Goal: Check status: Check status

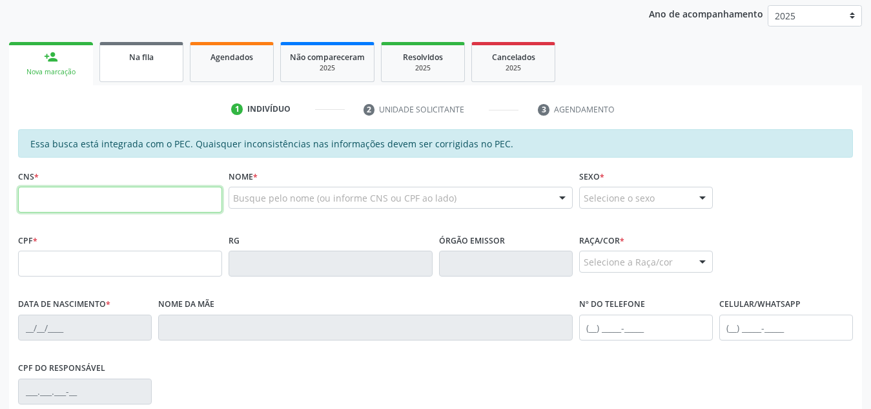
scroll to position [170, 0]
click at [164, 59] on div "Na fila" at bounding box center [141, 56] width 65 height 14
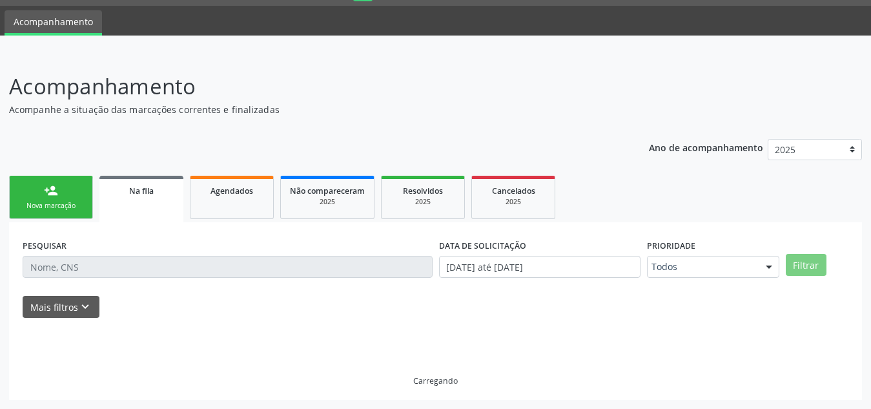
click at [229, 65] on div "Acompanhamento Acompanhe a situação das marcações correntes e finalizadas Relat…" at bounding box center [435, 231] width 871 height 355
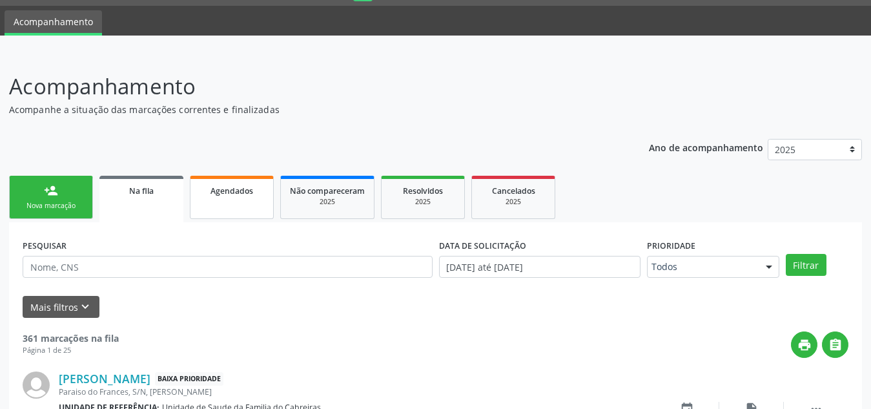
click at [232, 192] on span "Agendados" at bounding box center [231, 190] width 43 height 11
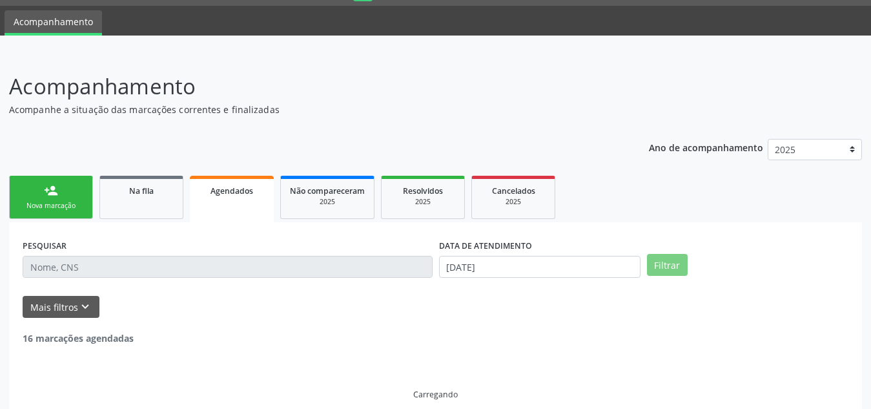
scroll to position [8, 0]
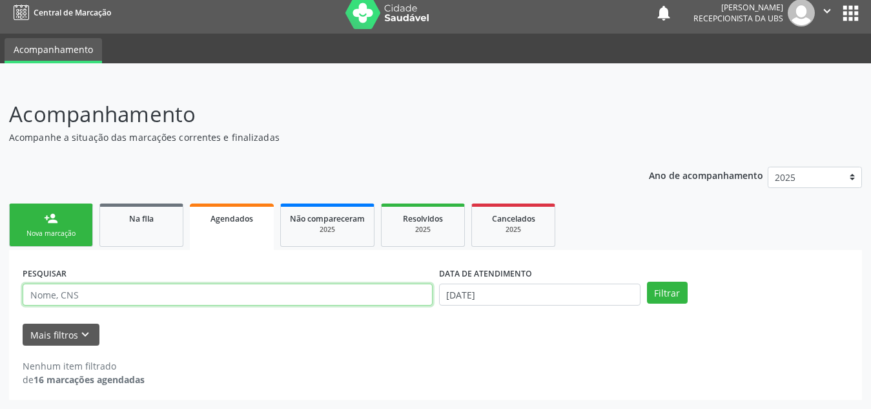
click at [163, 292] on input "text" at bounding box center [228, 294] width 410 height 22
click at [647, 281] on button "Filtrar" at bounding box center [667, 292] width 41 height 22
click at [104, 300] on input "[PERSON_NAME]" at bounding box center [228, 294] width 410 height 22
type input "m"
click at [104, 300] on input "text" at bounding box center [228, 294] width 410 height 22
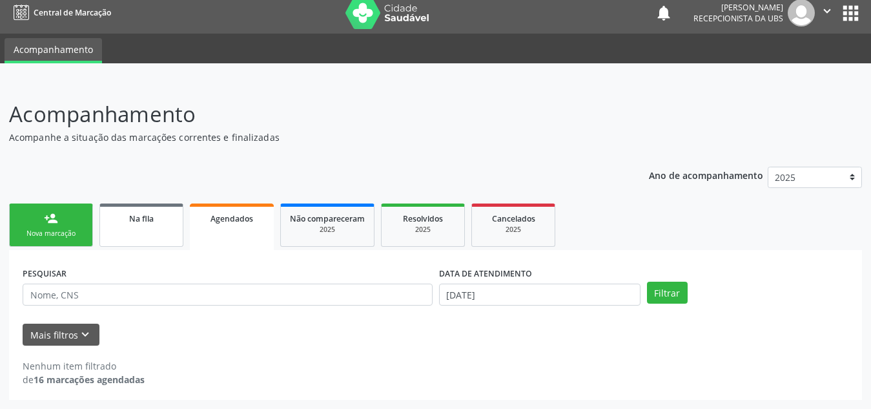
click at [141, 226] on link "Na fila" at bounding box center [141, 224] width 84 height 43
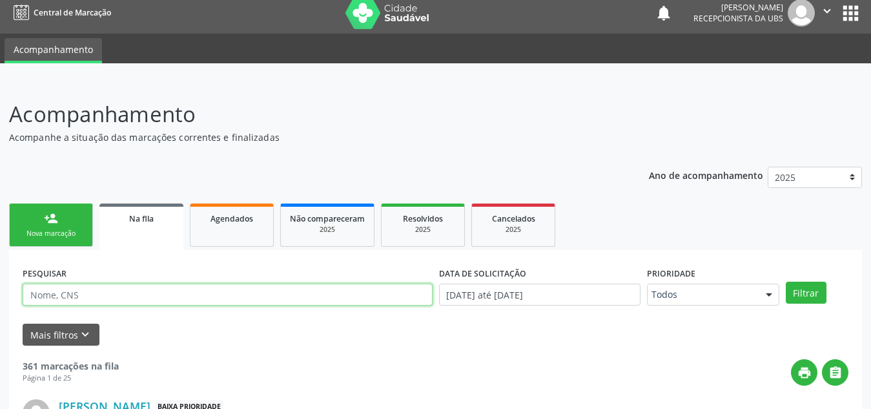
click at [166, 289] on input "text" at bounding box center [228, 294] width 410 height 22
click at [786, 281] on button "Filtrar" at bounding box center [806, 292] width 41 height 22
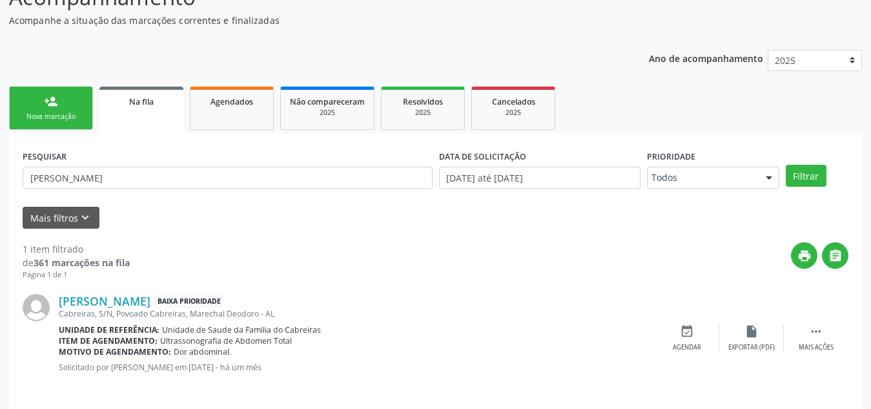
scroll to position [134, 0]
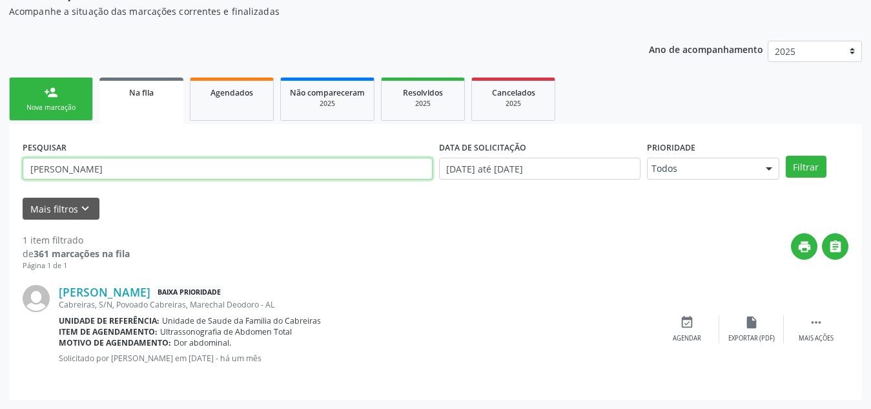
click at [163, 160] on input "[PERSON_NAME]" at bounding box center [228, 168] width 410 height 22
type input "m"
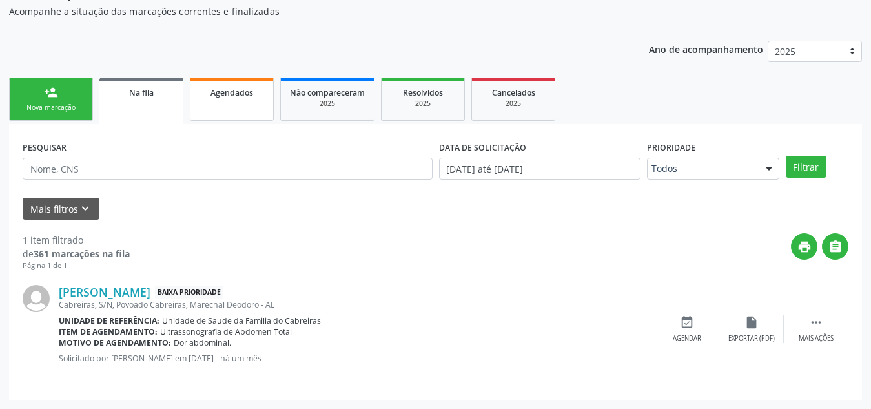
click at [224, 103] on link "Agendados" at bounding box center [232, 98] width 84 height 43
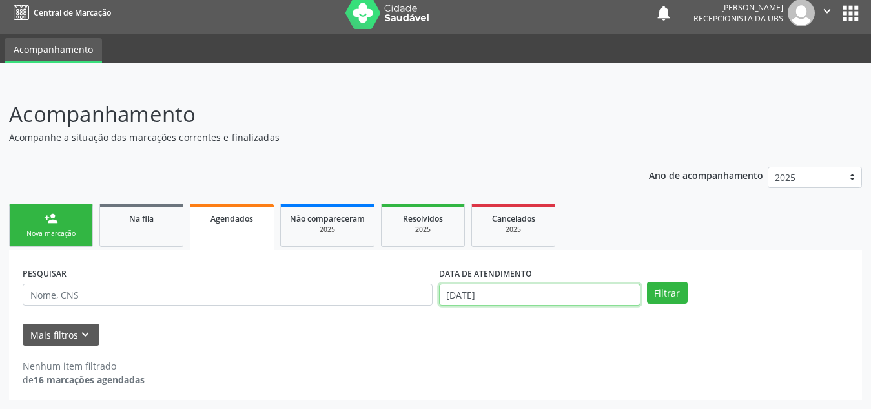
scroll to position [88, 0]
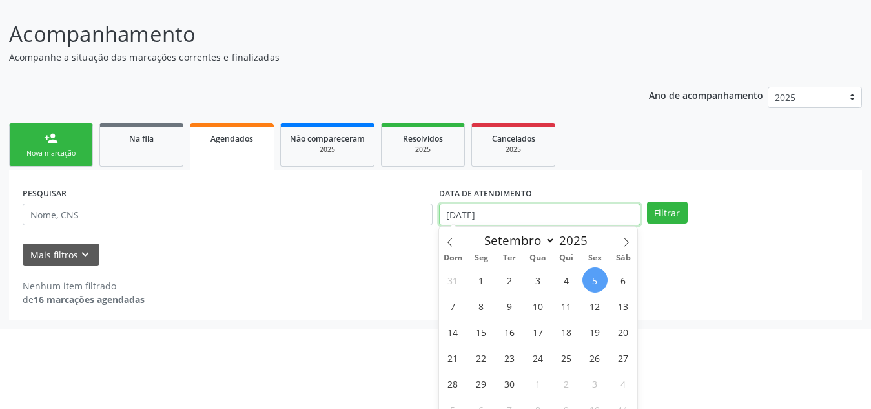
click at [513, 294] on body "Central de Marcação notifications [PERSON_NAME] Recepcionista da UBS  Configur…" at bounding box center [435, 116] width 871 height 409
click at [601, 281] on span "5" at bounding box center [594, 279] width 25 height 25
type input "[DATE]"
click at [626, 245] on icon at bounding box center [626, 242] width 9 height 9
select select "9"
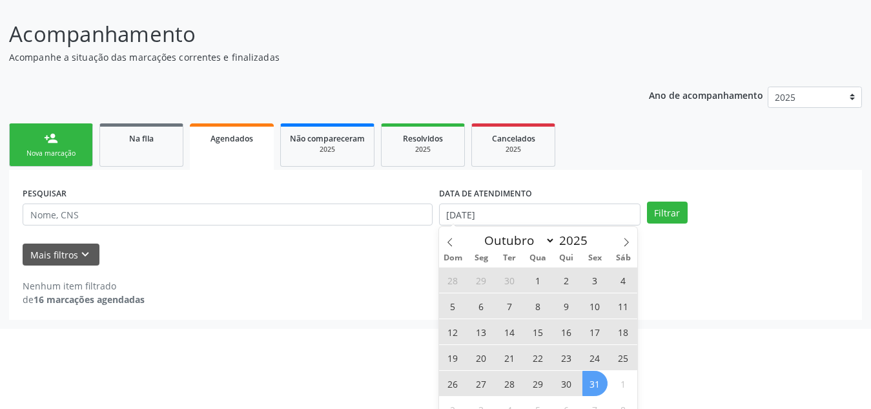
click at [587, 386] on span "31" at bounding box center [594, 383] width 25 height 25
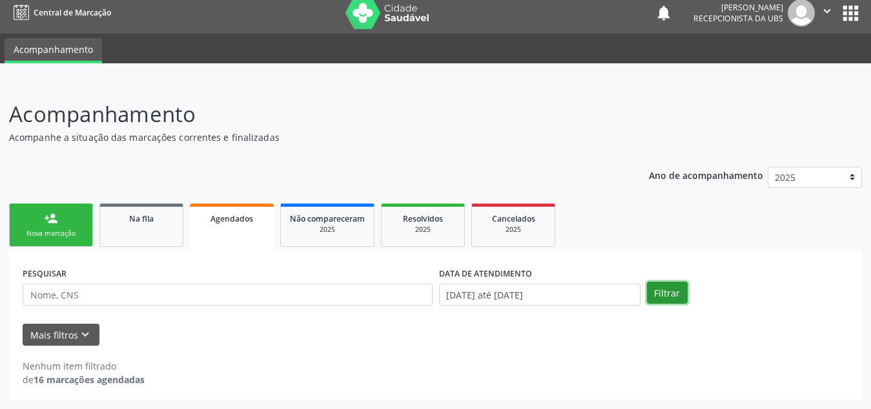
click at [671, 285] on button "Filtrar" at bounding box center [667, 292] width 41 height 22
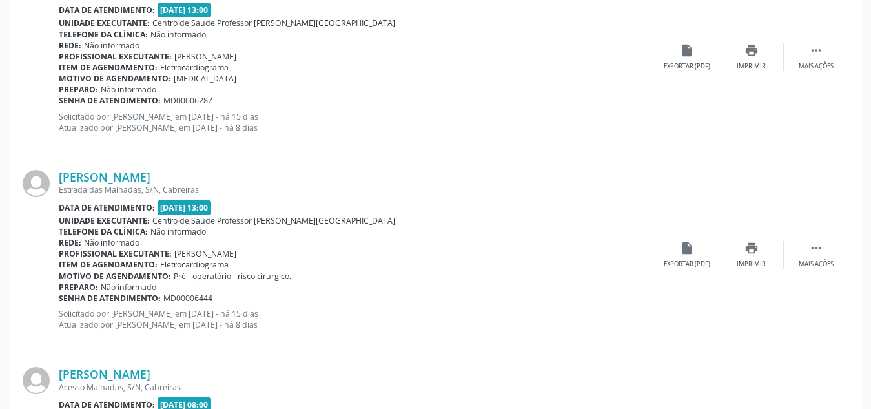
scroll to position [2973, 0]
